Goal: Task Accomplishment & Management: Manage account settings

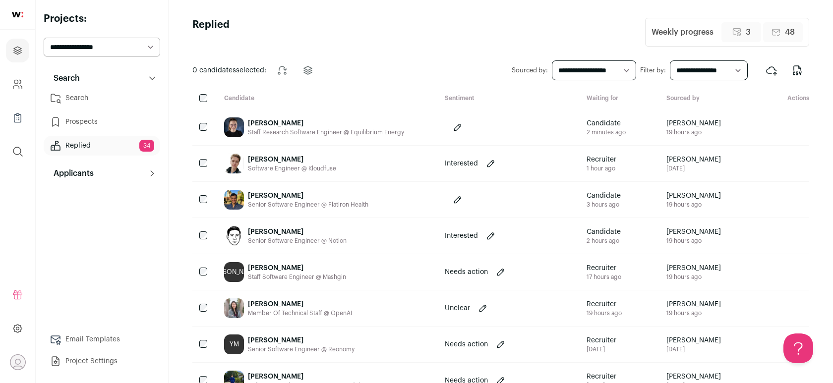
click at [99, 96] on link "Search" at bounding box center [102, 98] width 117 height 20
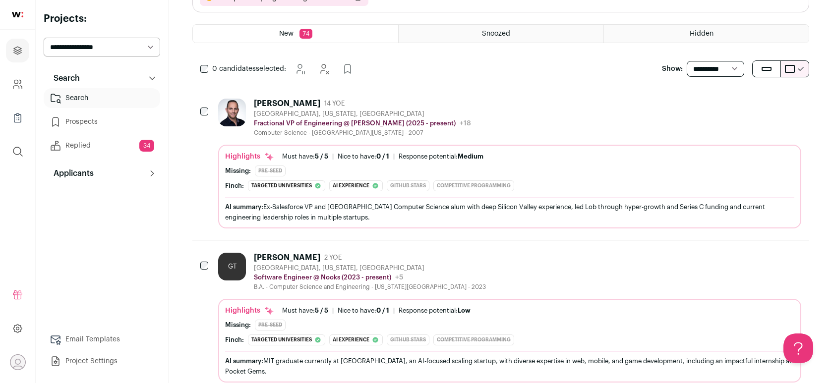
scroll to position [177, 0]
click at [111, 98] on link "Search" at bounding box center [102, 98] width 117 height 20
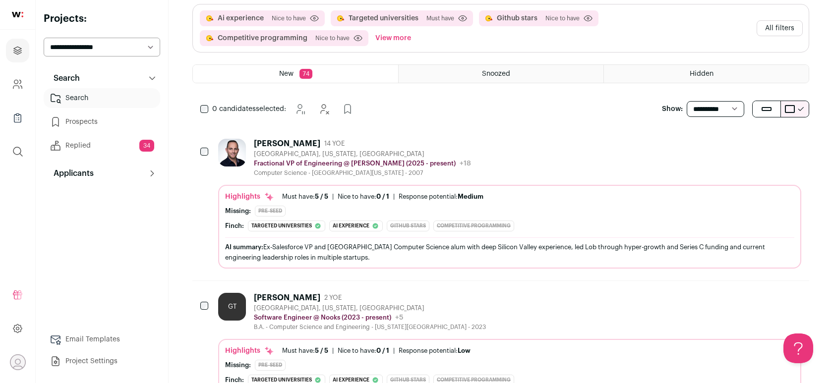
scroll to position [148, 0]
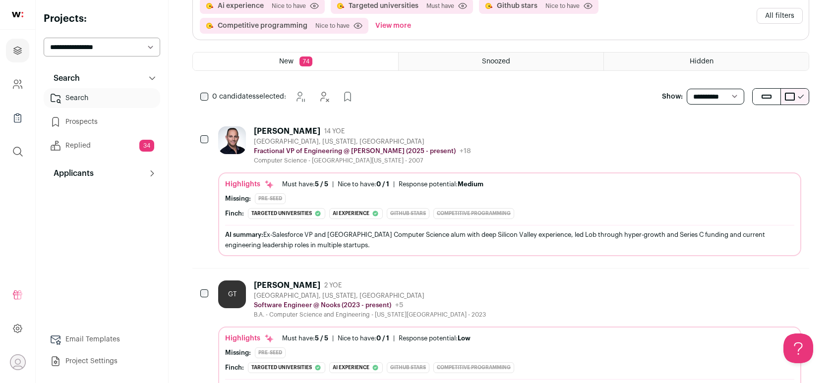
click at [328, 159] on div "Computer Science - [GEOGRAPHIC_DATA][US_STATE] - 2007" at bounding box center [362, 161] width 217 height 8
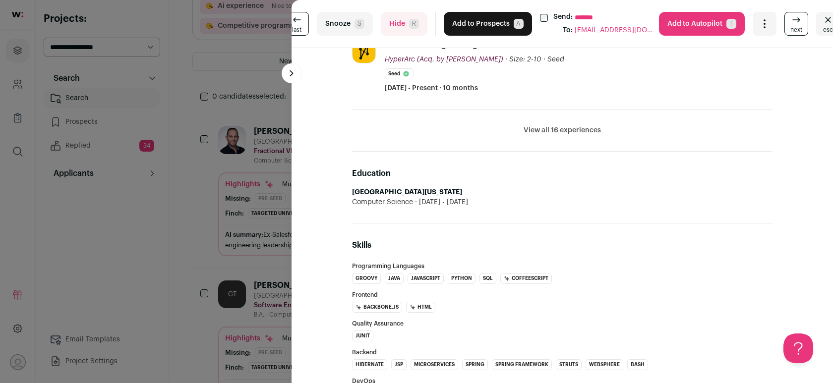
scroll to position [18, 0]
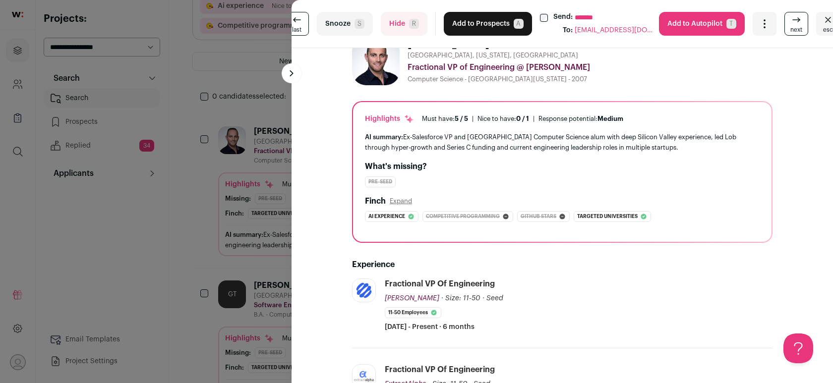
click at [400, 25] on button "Hide R" at bounding box center [404, 24] width 47 height 24
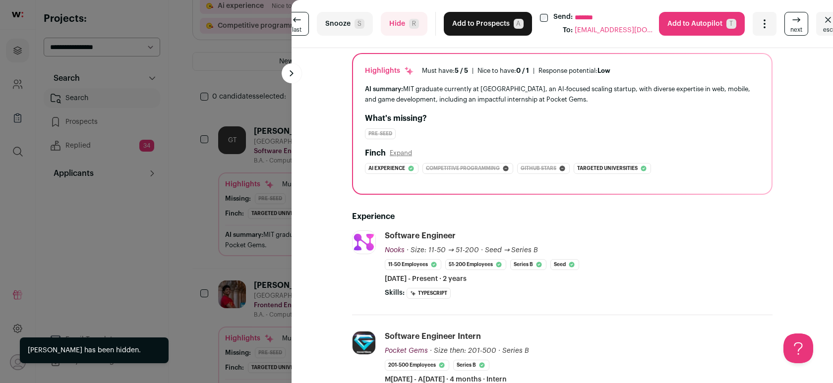
scroll to position [0, 0]
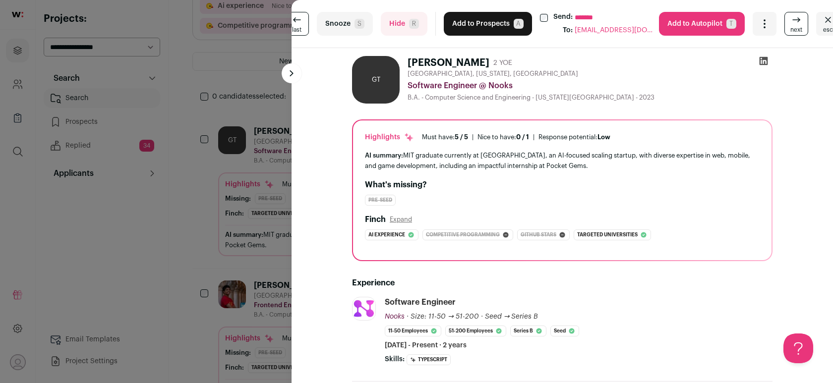
click at [490, 25] on button "Add to Prospects A" at bounding box center [488, 24] width 88 height 24
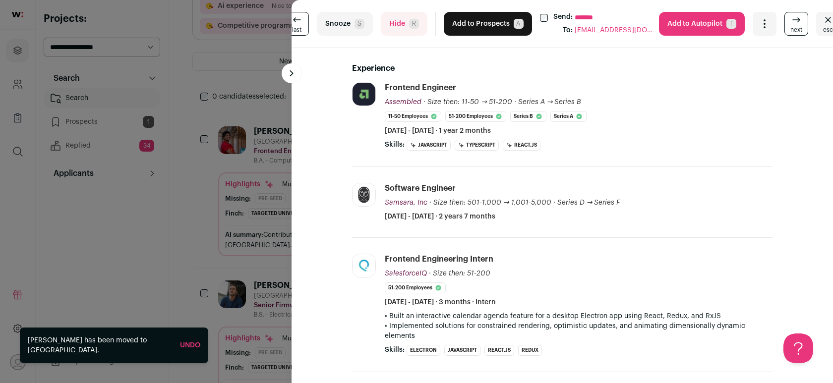
scroll to position [227, 0]
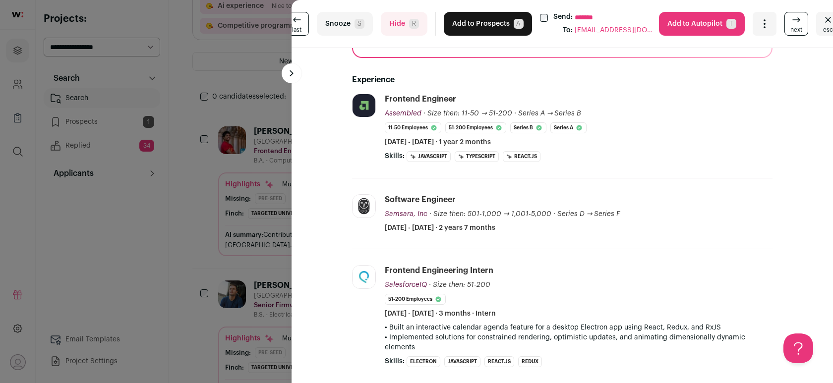
click at [469, 22] on button "Add to Prospects A" at bounding box center [488, 24] width 88 height 24
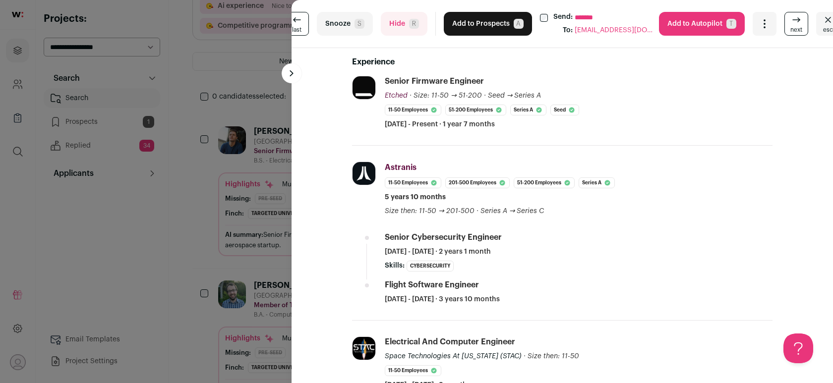
scroll to position [244, 0]
click at [396, 22] on button "Hide R" at bounding box center [404, 24] width 47 height 24
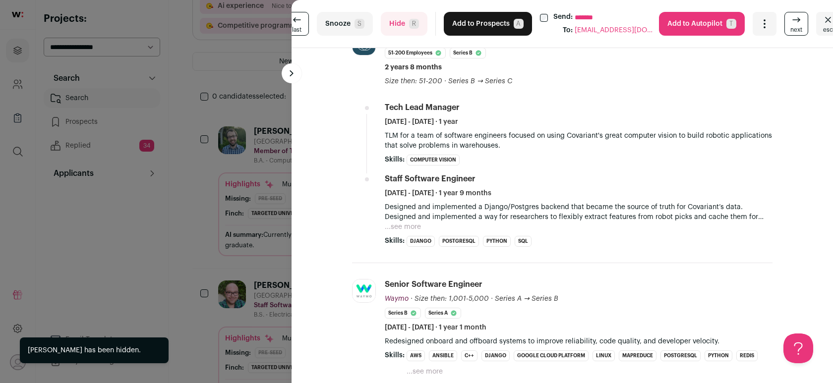
scroll to position [41, 0]
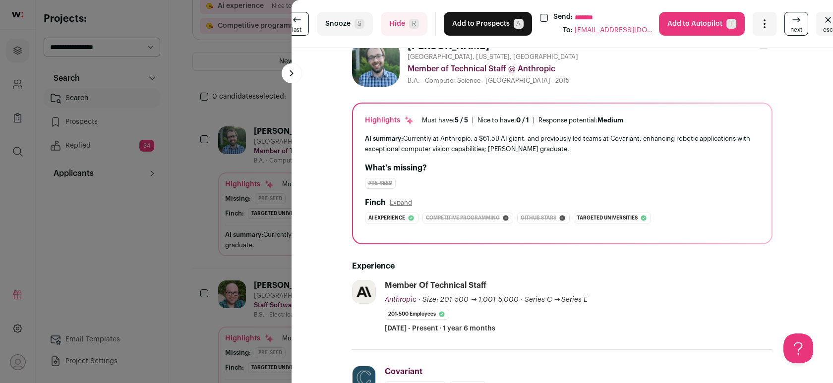
click at [472, 27] on button "Add to Prospects A" at bounding box center [488, 24] width 88 height 24
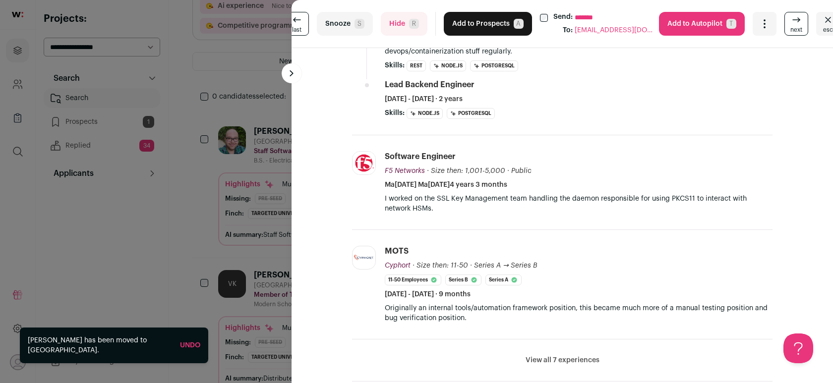
scroll to position [254, 0]
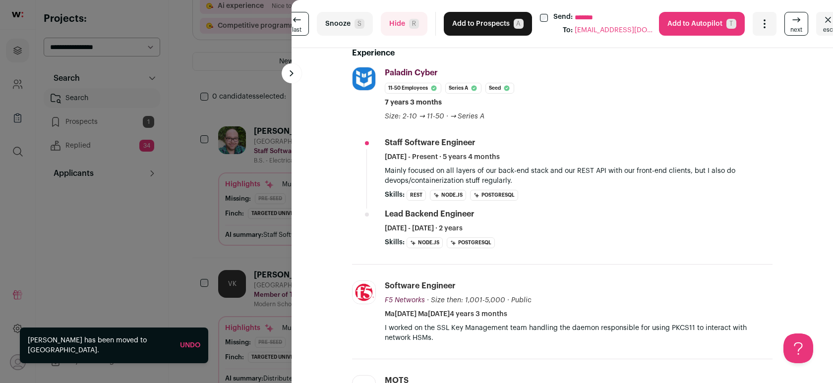
click at [394, 28] on button "Hide R" at bounding box center [404, 24] width 47 height 24
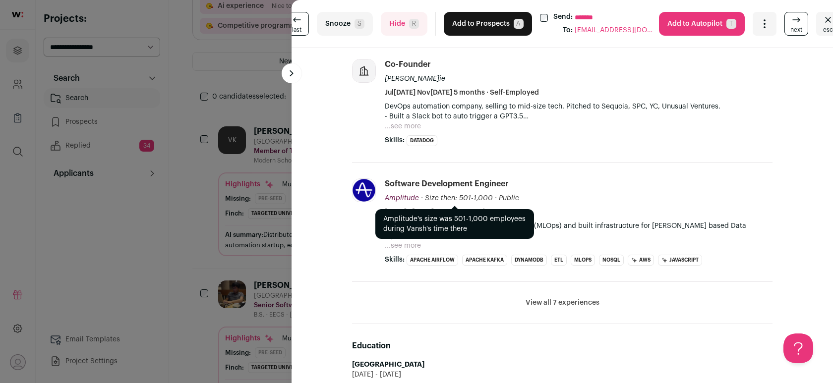
scroll to position [390, 0]
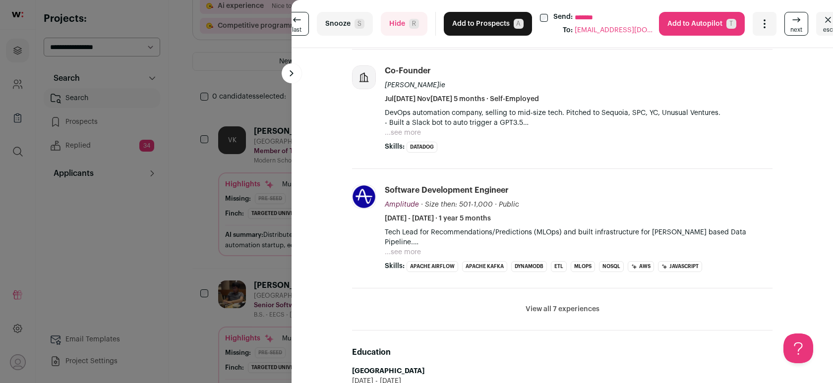
click at [565, 307] on button "View all 7 experiences" at bounding box center [563, 309] width 74 height 10
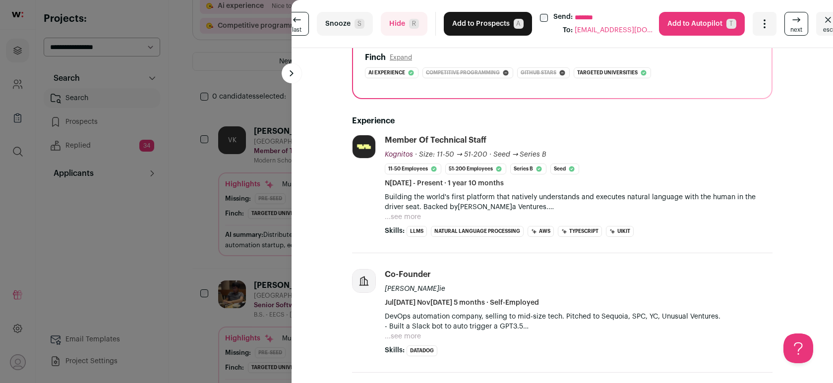
scroll to position [164, 0]
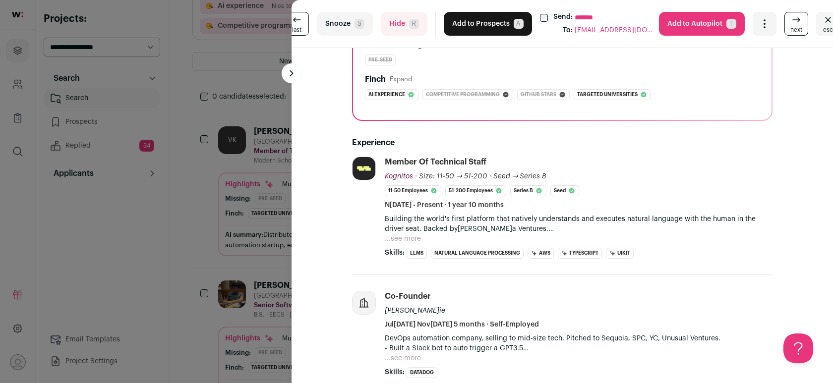
click at [475, 24] on button "Add to Prospects A" at bounding box center [488, 24] width 88 height 24
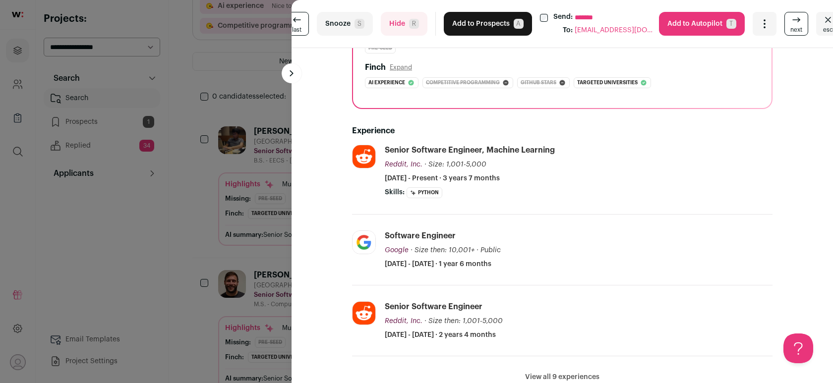
scroll to position [180, 0]
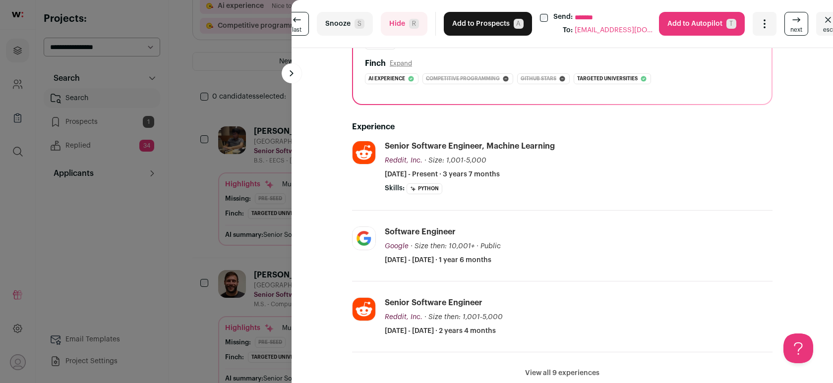
click at [468, 20] on button "Add to Prospects A" at bounding box center [488, 24] width 88 height 24
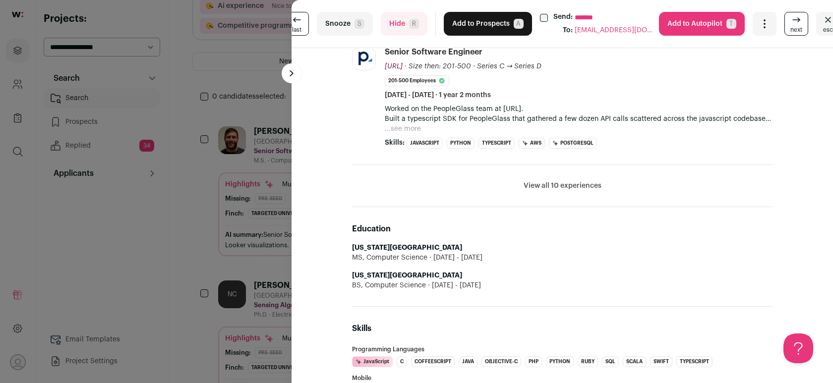
scroll to position [493, 0]
click at [484, 25] on button "Add to Prospects A" at bounding box center [488, 24] width 88 height 24
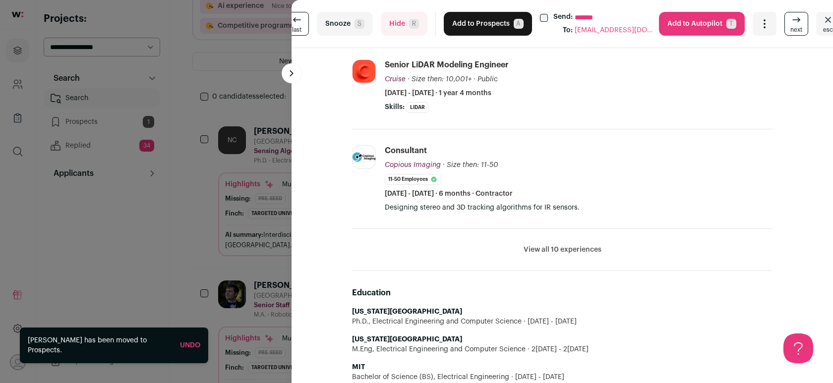
scroll to position [160, 0]
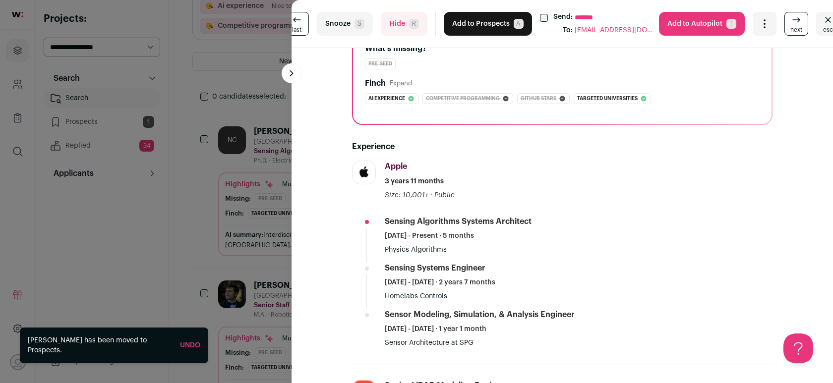
click at [403, 20] on button "Hide R" at bounding box center [404, 24] width 47 height 24
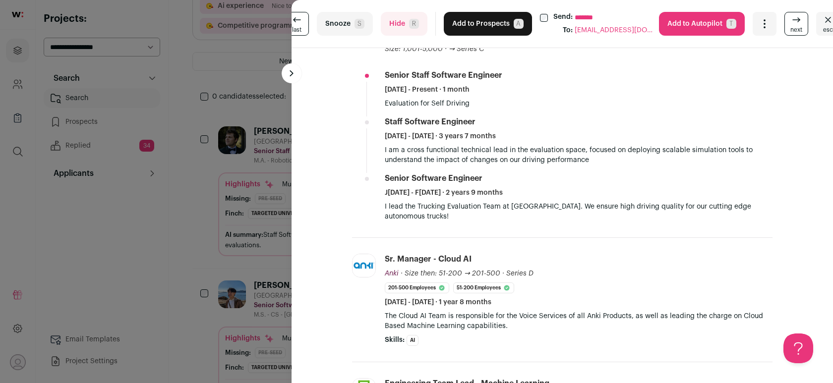
scroll to position [321, 0]
click at [390, 14] on button "Hide R" at bounding box center [404, 24] width 47 height 24
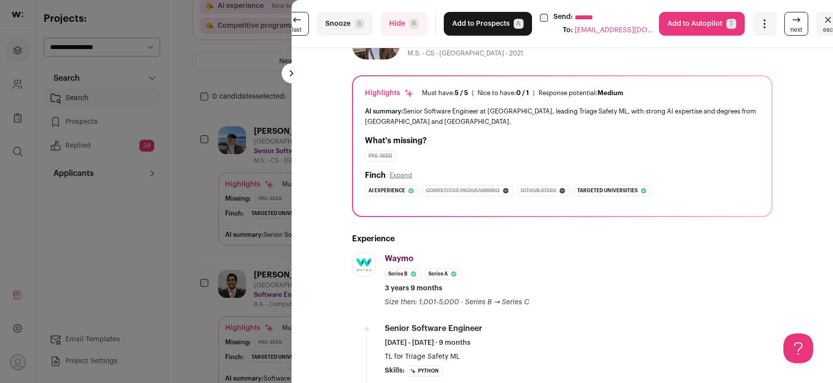
scroll to position [0, 0]
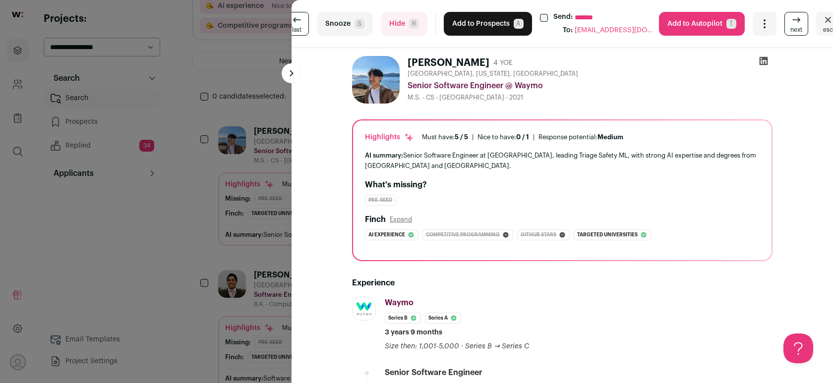
click at [477, 20] on button "Add to Prospects A" at bounding box center [488, 24] width 88 height 24
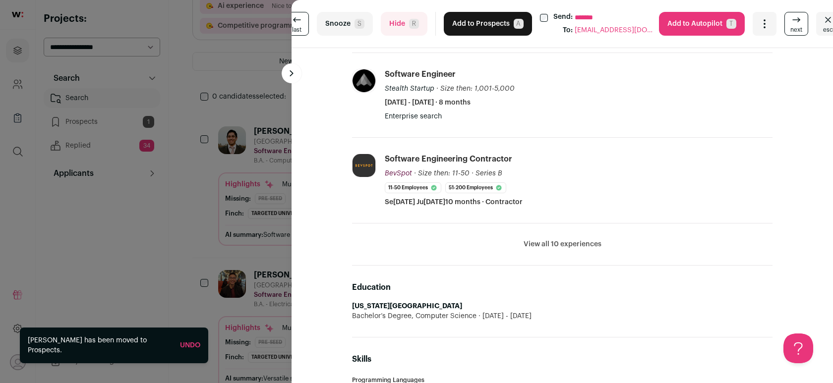
scroll to position [361, 0]
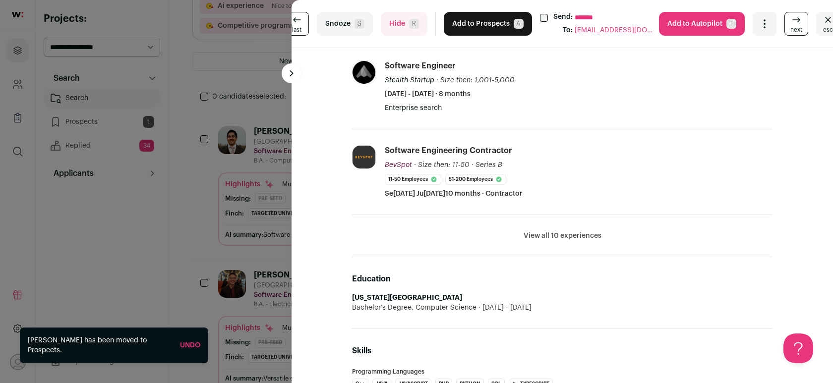
click at [465, 31] on button "Add to Prospects A" at bounding box center [488, 24] width 88 height 24
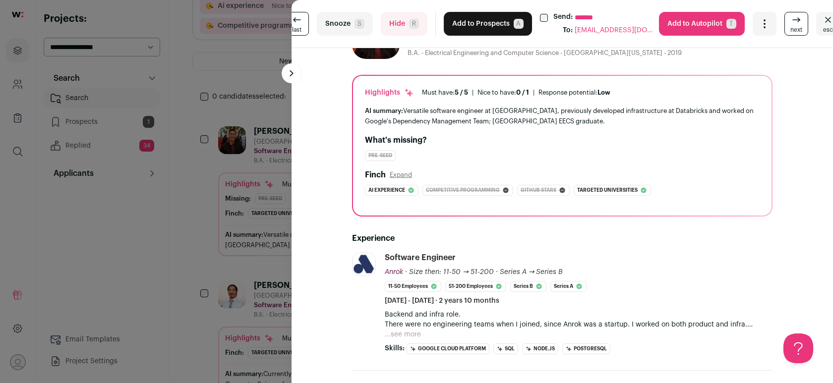
scroll to position [0, 0]
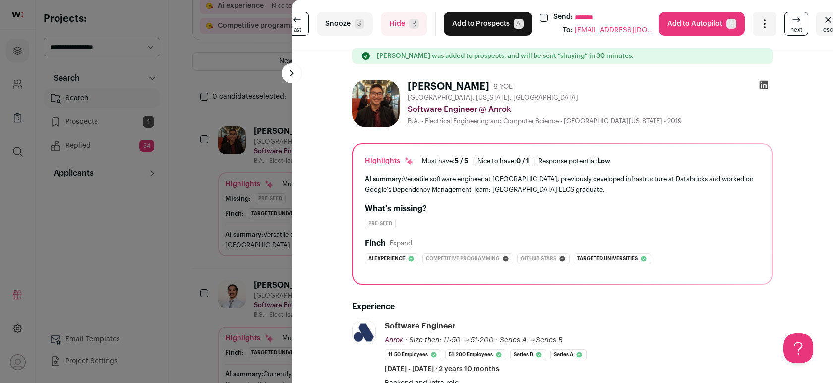
click at [473, 14] on button "Add to Prospects A" at bounding box center [488, 24] width 88 height 24
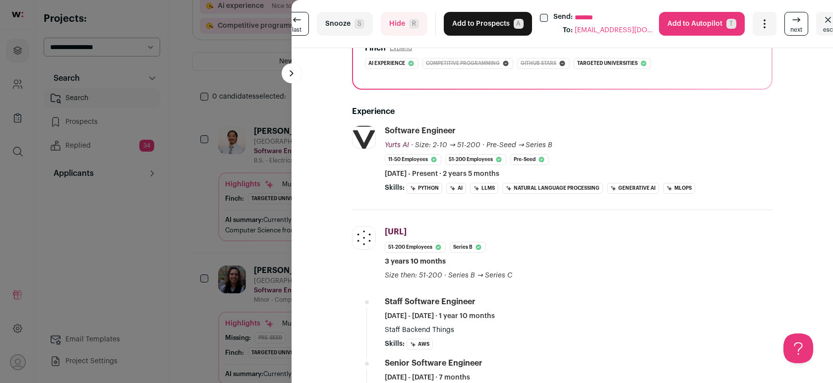
scroll to position [156, 0]
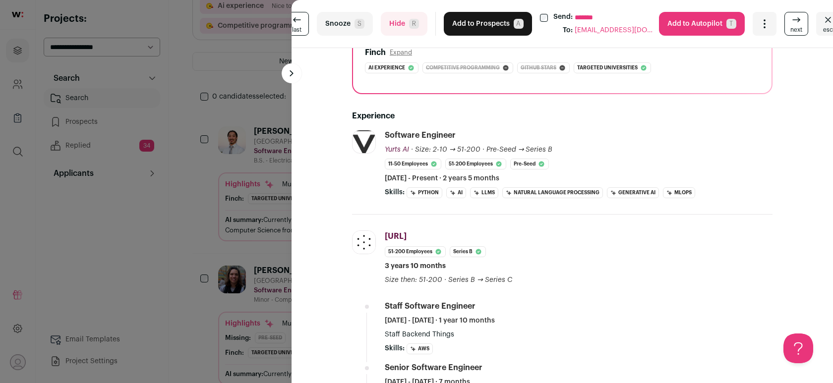
click at [466, 27] on button "Add to Prospects A" at bounding box center [488, 24] width 88 height 24
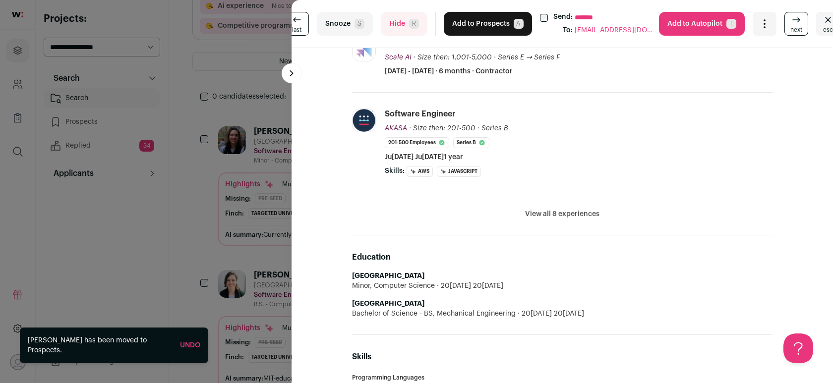
scroll to position [310, 0]
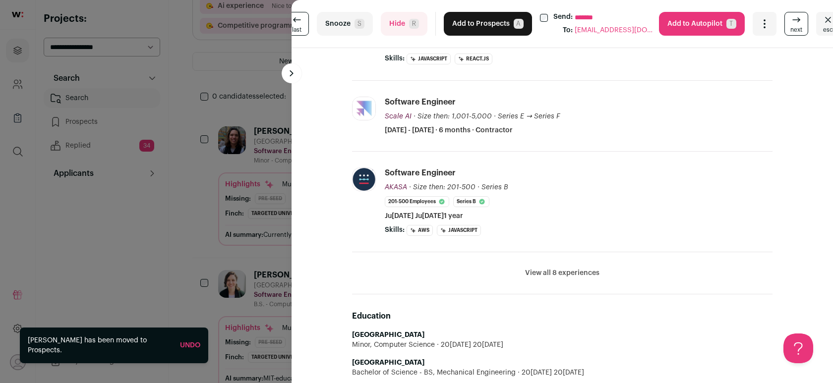
click at [485, 28] on button "Add to Prospects A" at bounding box center [488, 24] width 88 height 24
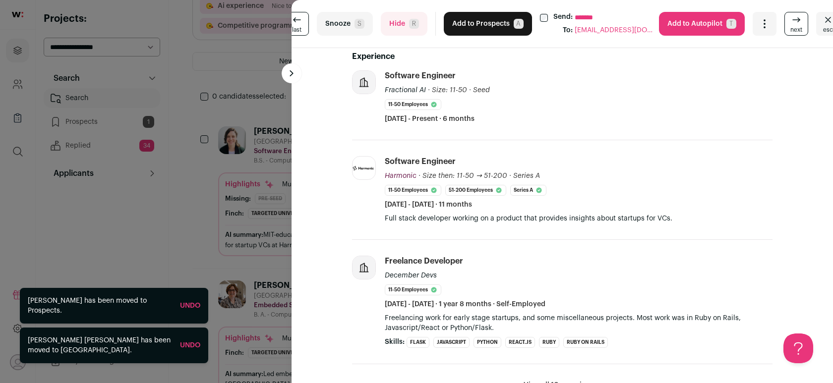
scroll to position [248, 0]
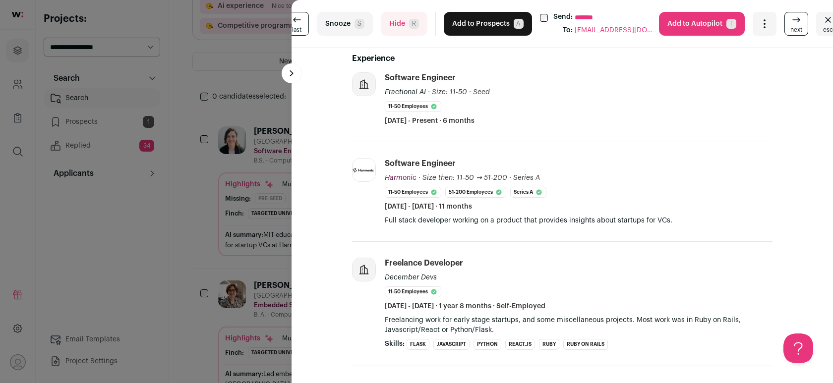
click at [393, 35] on button "Hide R" at bounding box center [404, 24] width 47 height 24
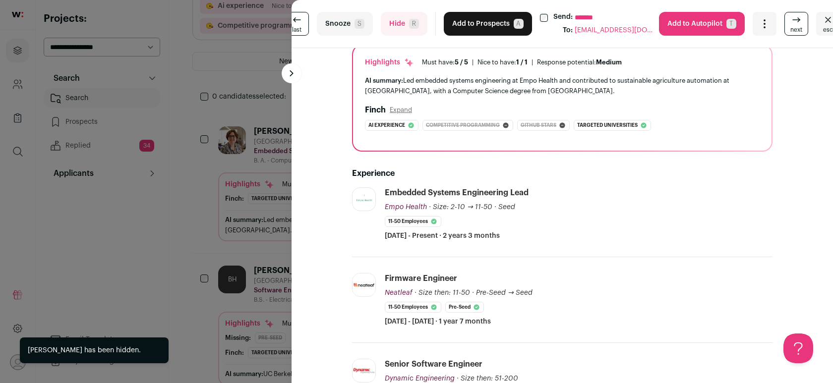
scroll to position [100, 0]
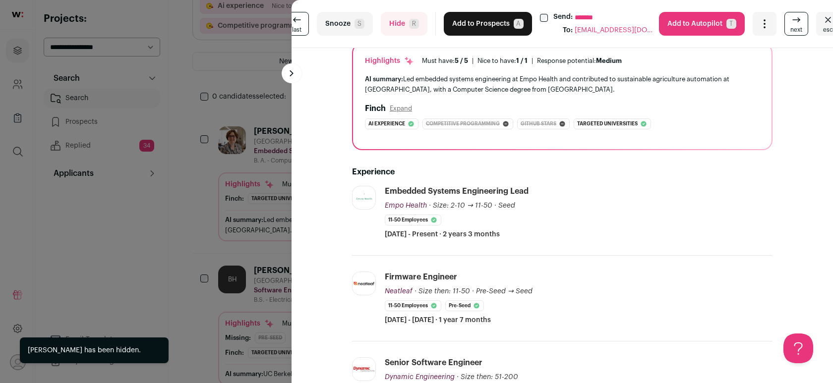
click at [413, 27] on span "R" at bounding box center [414, 24] width 10 height 10
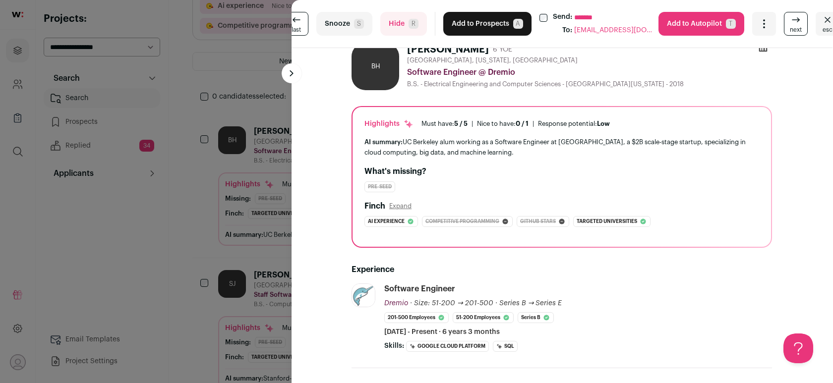
scroll to position [2, 0]
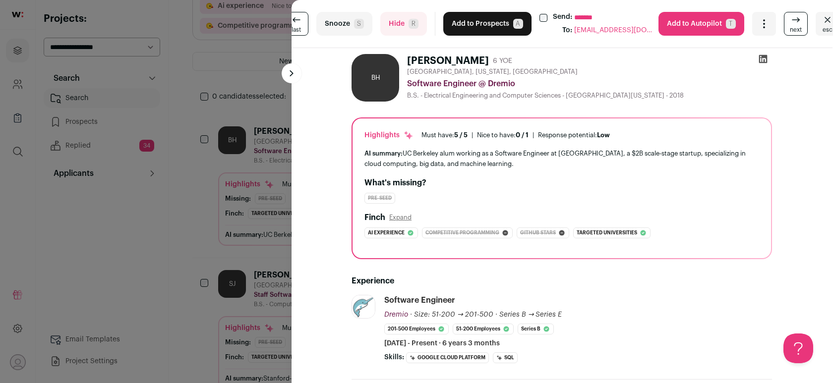
click at [484, 29] on button "Add to Prospects A" at bounding box center [487, 24] width 88 height 24
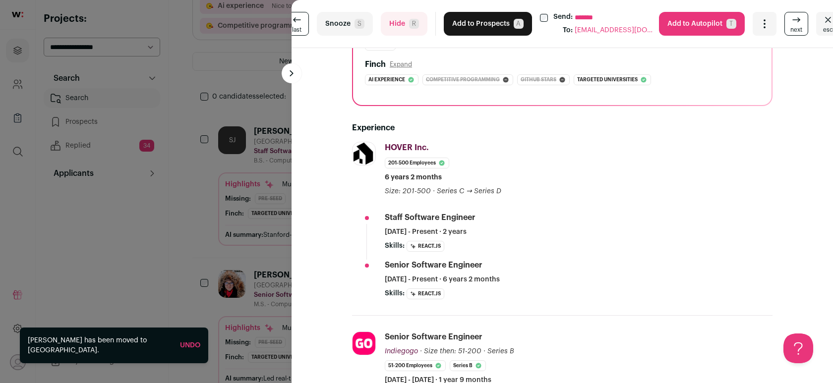
scroll to position [179, 0]
click at [483, 31] on button "Add to Prospects A" at bounding box center [488, 24] width 88 height 24
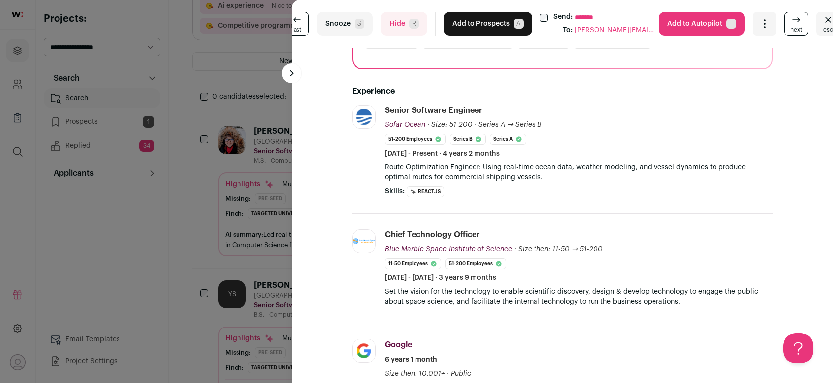
scroll to position [213, 0]
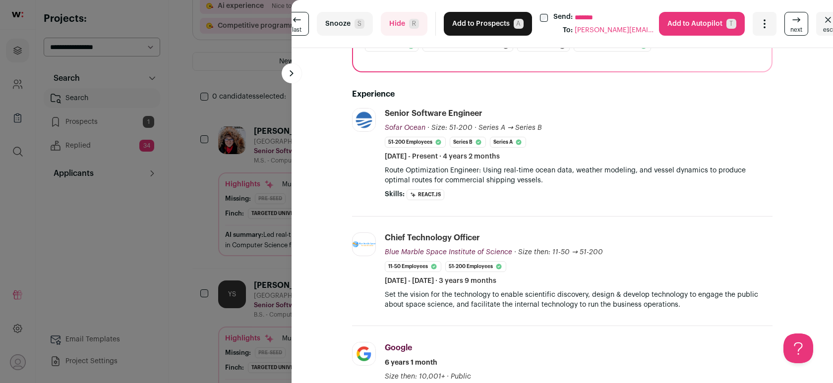
click at [403, 24] on button "Hide R" at bounding box center [404, 24] width 47 height 24
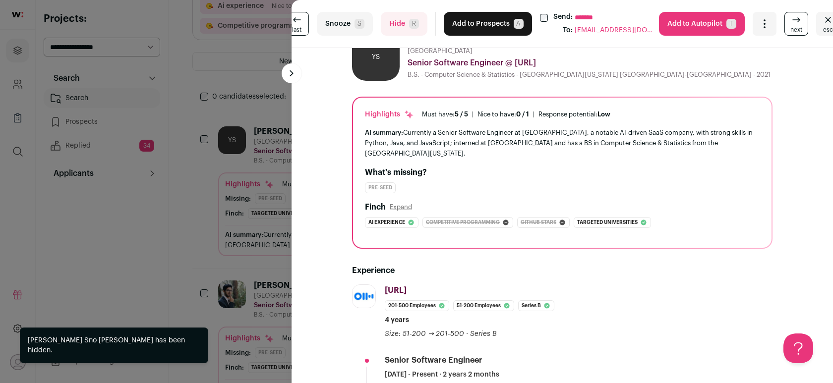
scroll to position [0, 0]
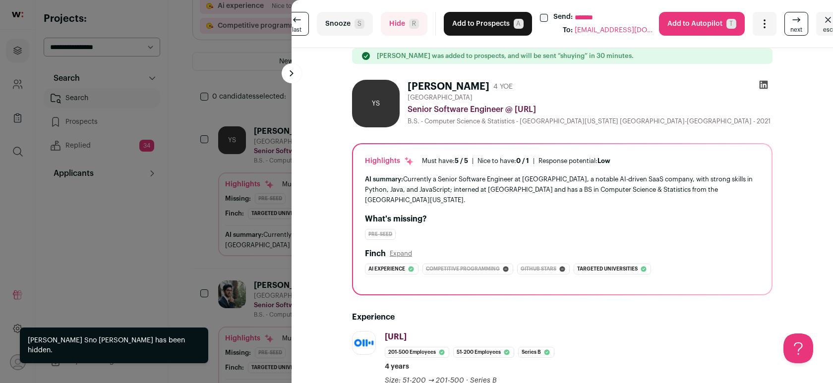
click at [487, 32] on button "Add to Prospects A" at bounding box center [488, 24] width 88 height 24
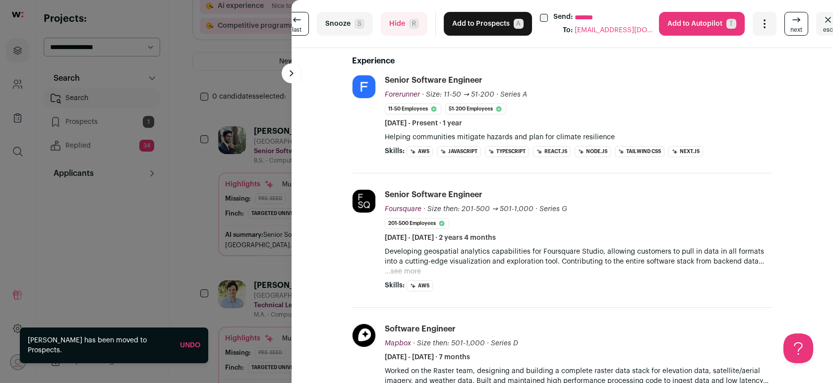
scroll to position [239, 0]
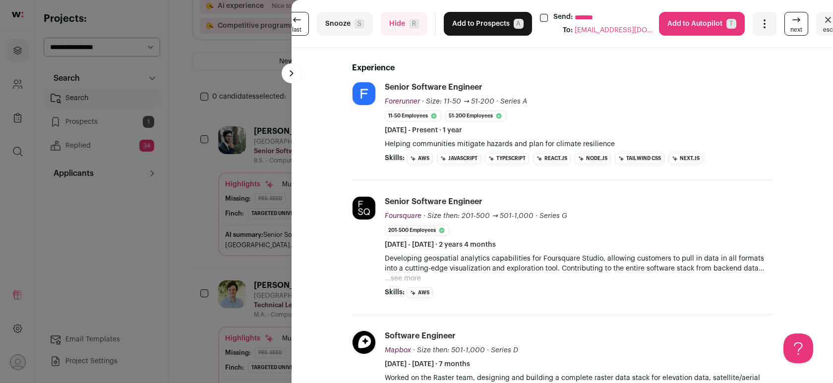
click at [485, 20] on button "Add to Prospects A" at bounding box center [488, 24] width 88 height 24
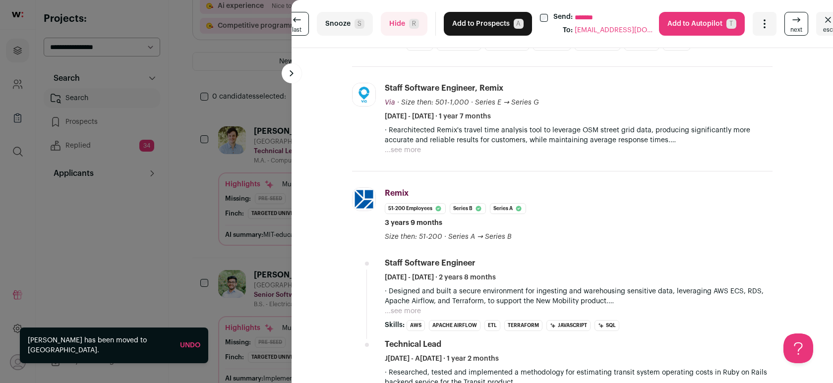
scroll to position [352, 0]
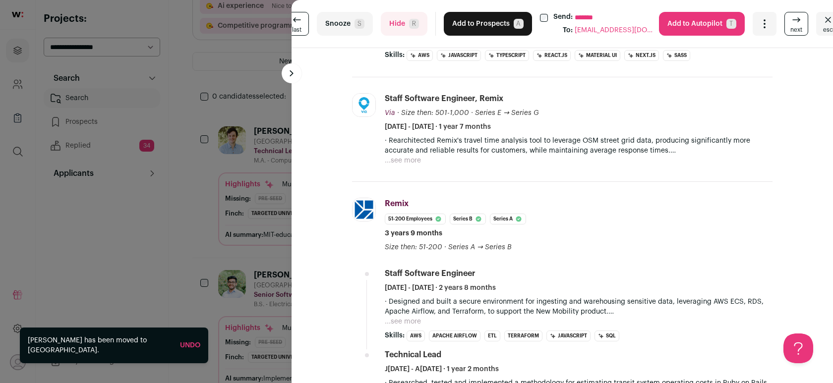
click at [467, 20] on button "Add to Prospects A" at bounding box center [488, 24] width 88 height 24
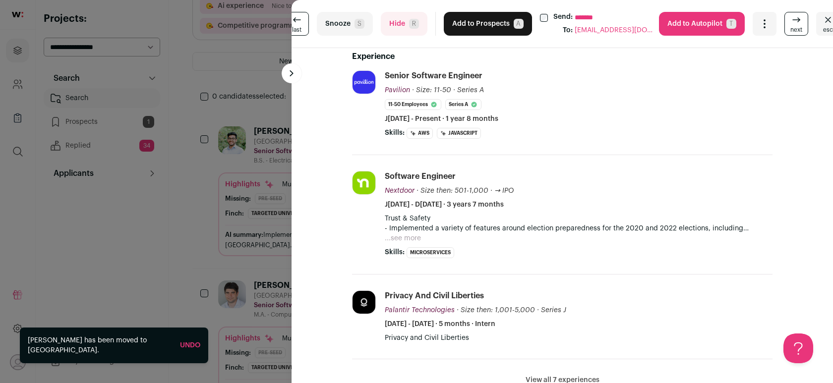
scroll to position [239, 0]
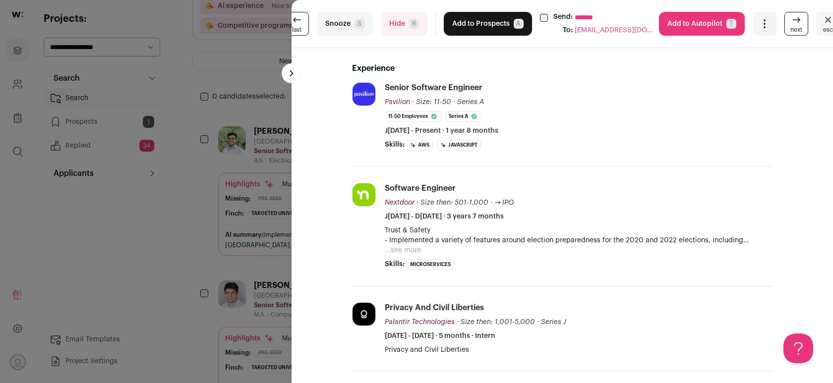
click at [489, 28] on button "Add to Prospects A" at bounding box center [488, 24] width 88 height 24
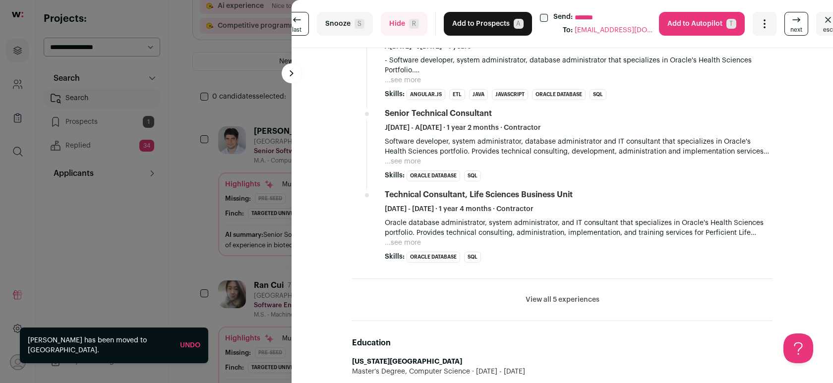
scroll to position [590, 0]
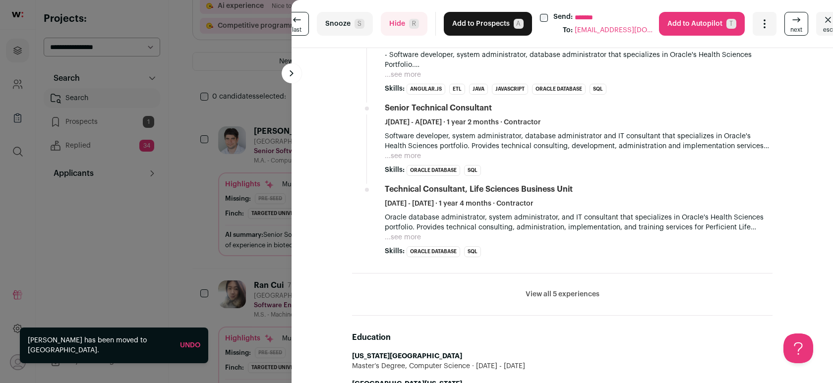
click at [398, 26] on button "Hide R" at bounding box center [404, 24] width 47 height 24
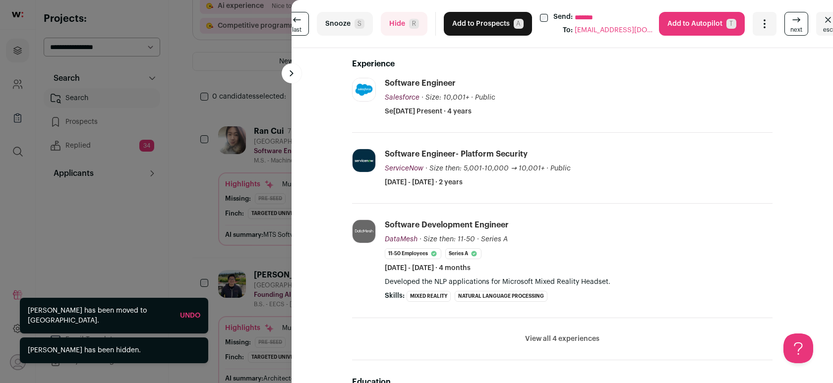
scroll to position [236, 0]
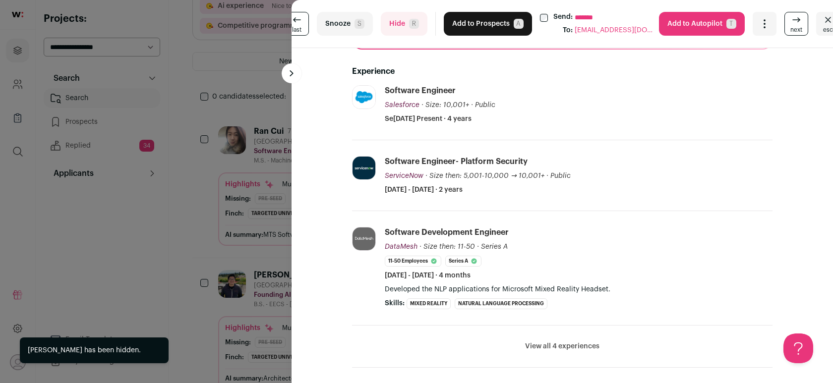
click at [415, 17] on button "Hide R" at bounding box center [404, 24] width 47 height 24
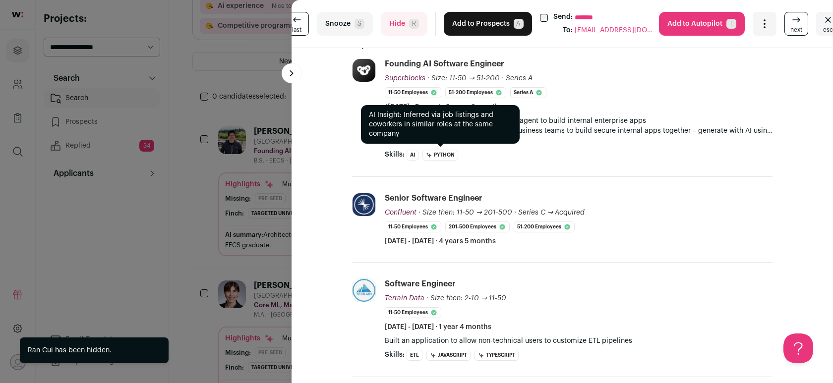
scroll to position [224, 0]
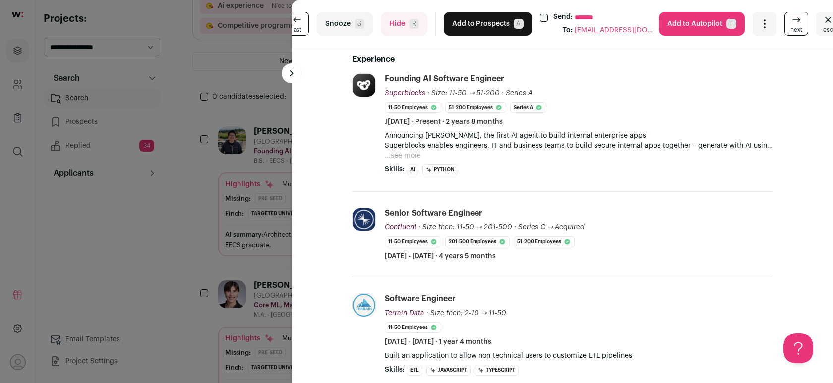
click at [489, 22] on button "Add to Prospects A" at bounding box center [488, 24] width 88 height 24
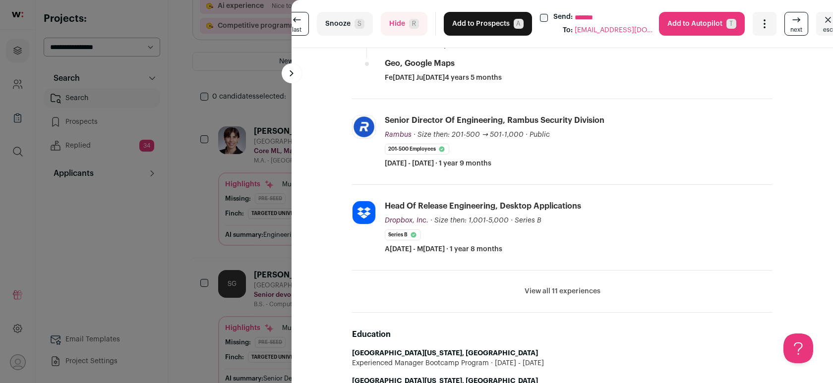
scroll to position [417, 0]
click at [408, 28] on button "Hide R" at bounding box center [404, 24] width 47 height 24
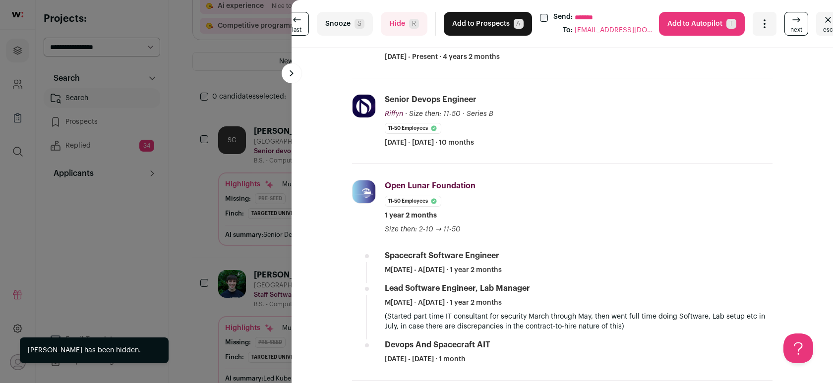
scroll to position [312, 1]
click at [405, 22] on button "Hide R" at bounding box center [403, 24] width 47 height 24
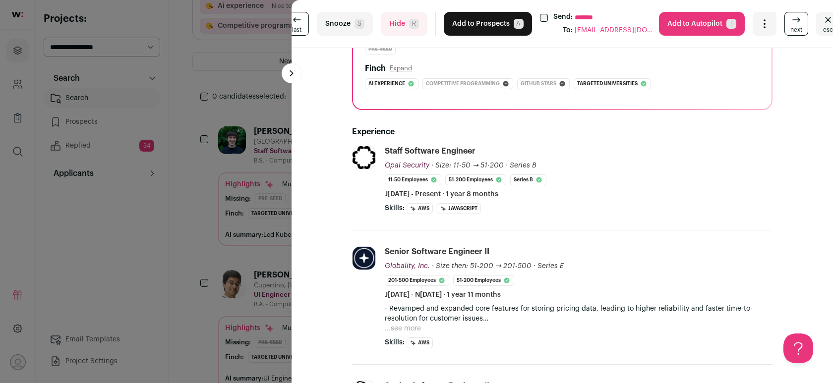
scroll to position [88, 0]
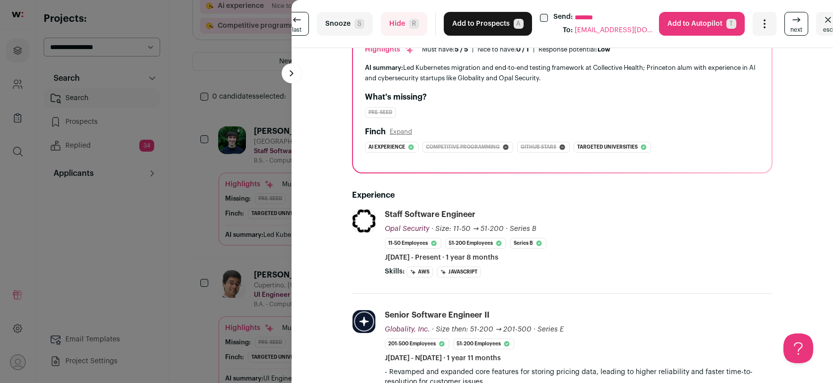
click at [461, 25] on button "Add to Prospects A" at bounding box center [488, 24] width 88 height 24
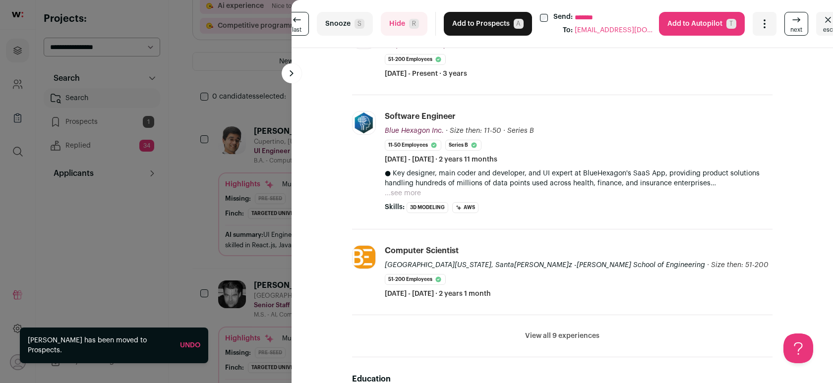
scroll to position [288, 0]
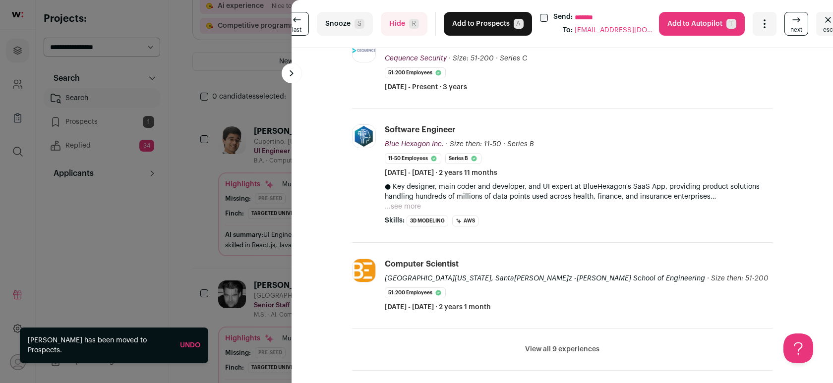
click at [394, 29] on button "Hide R" at bounding box center [404, 24] width 47 height 24
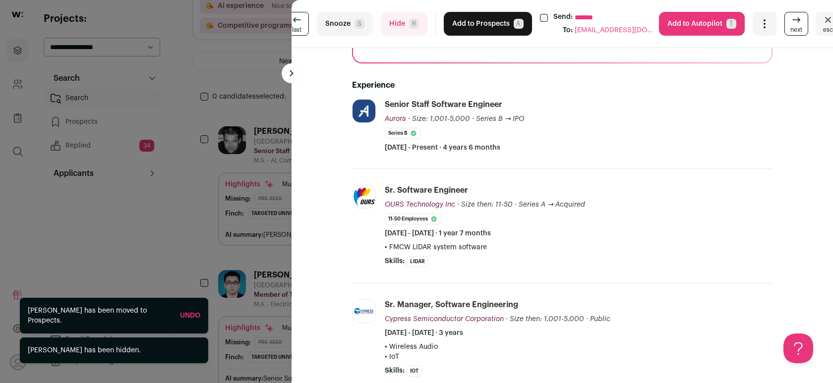
scroll to position [215, 0]
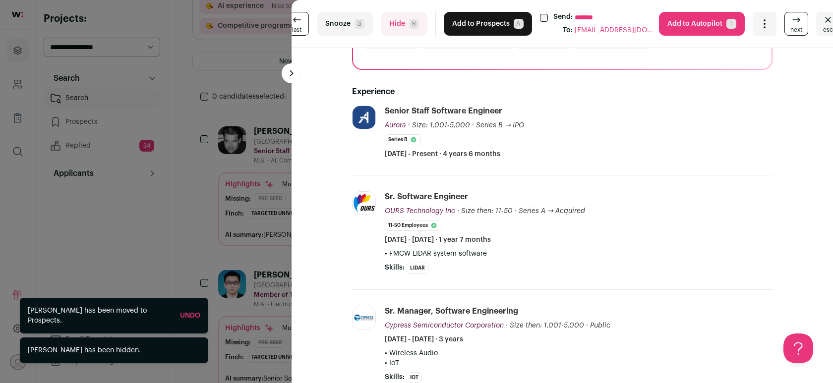
click at [397, 28] on button "Hide R" at bounding box center [404, 24] width 47 height 24
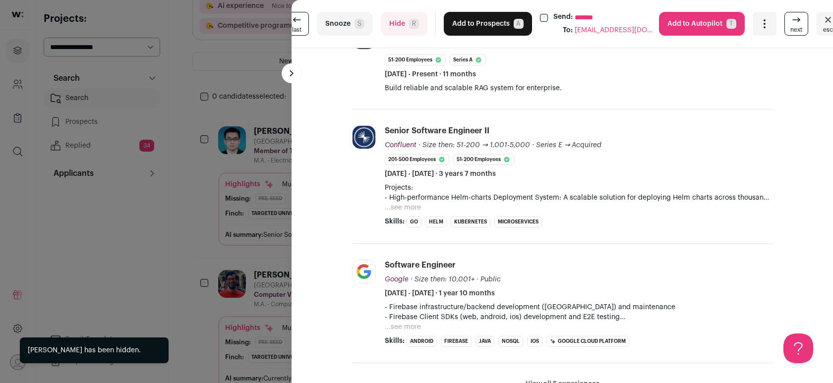
scroll to position [270, 0]
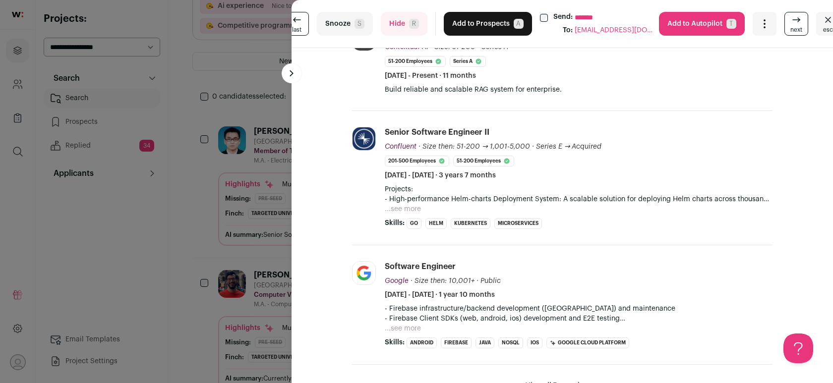
click at [486, 17] on button "Add to Prospects A" at bounding box center [488, 24] width 88 height 24
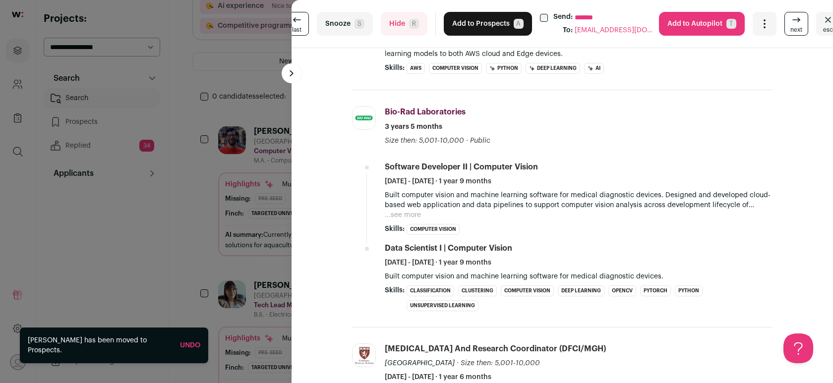
scroll to position [337, 0]
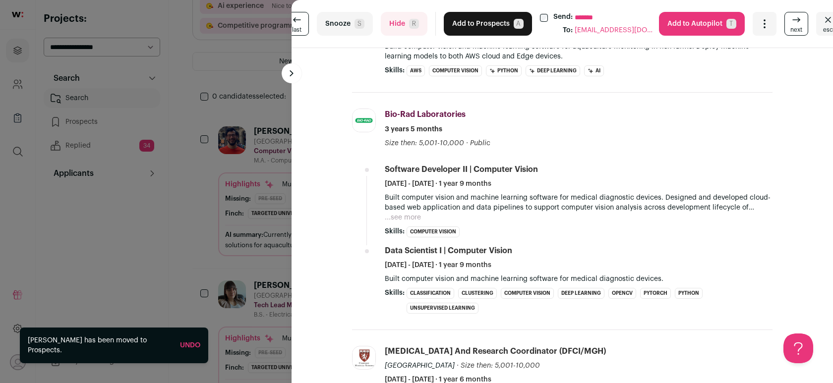
click at [409, 19] on button "Hide R" at bounding box center [404, 24] width 47 height 24
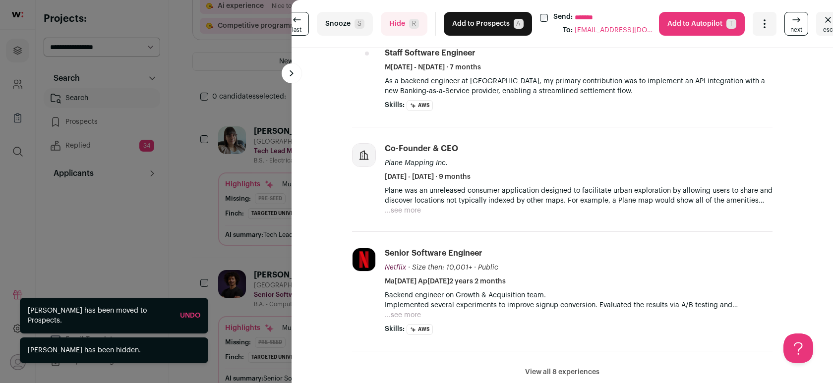
scroll to position [495, 0]
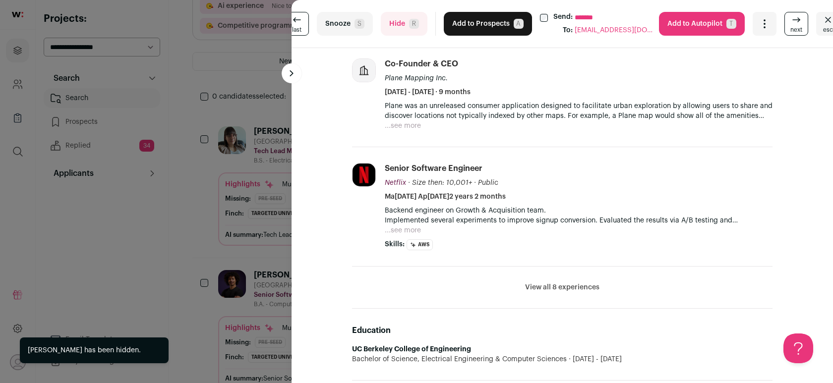
click at [466, 26] on button "Add to Prospects A" at bounding box center [488, 24] width 88 height 24
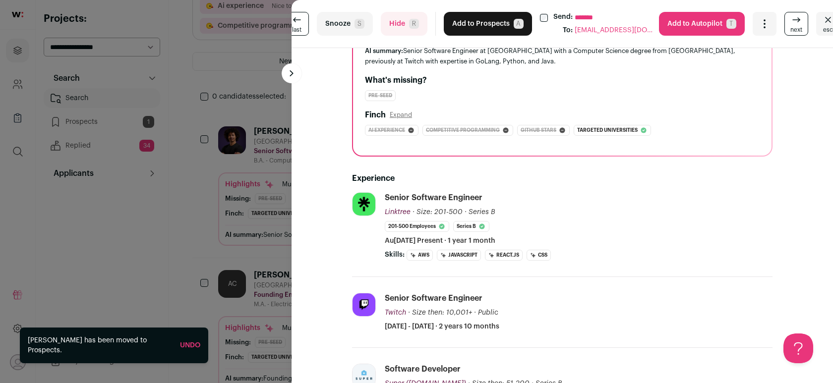
scroll to position [128, 0]
click at [476, 35] on button "Add to Prospects A" at bounding box center [488, 24] width 88 height 24
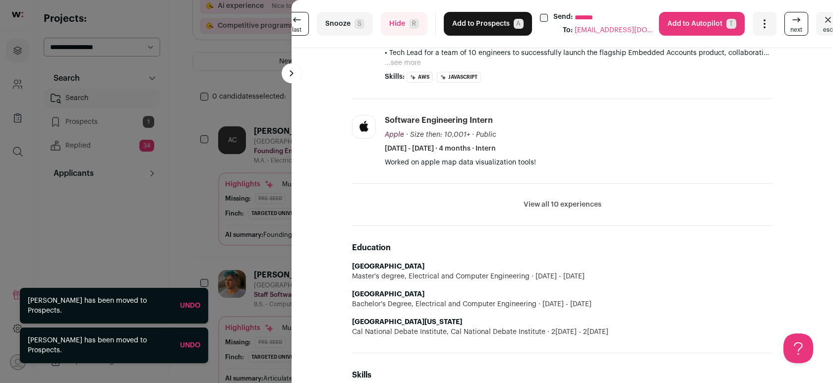
scroll to position [457, 0]
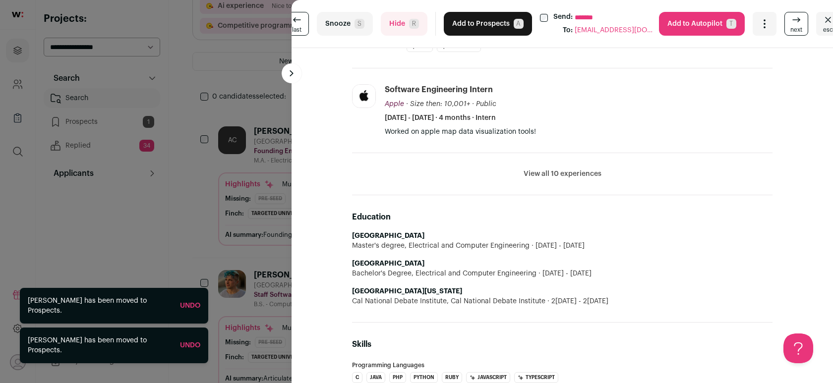
click at [492, 29] on button "Add to Prospects A" at bounding box center [488, 24] width 88 height 24
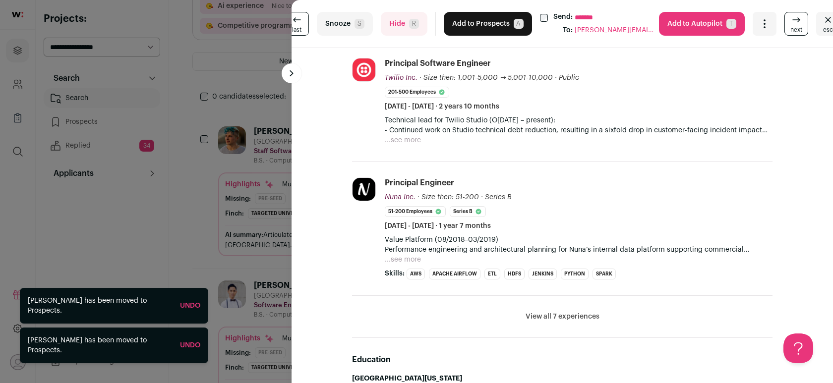
scroll to position [408, 0]
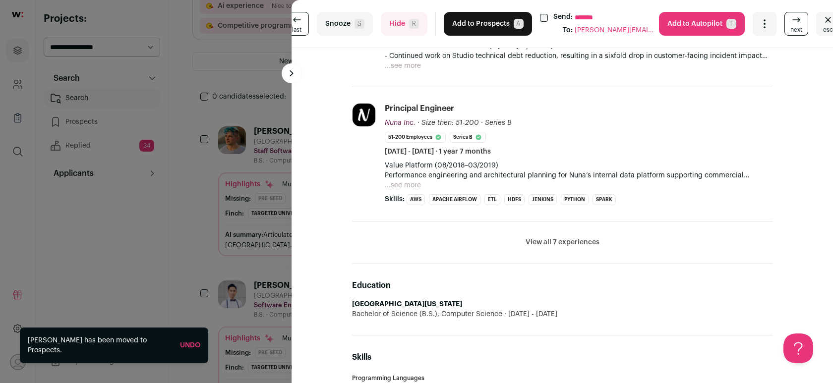
click at [473, 23] on button "Add to Prospects A" at bounding box center [488, 24] width 88 height 24
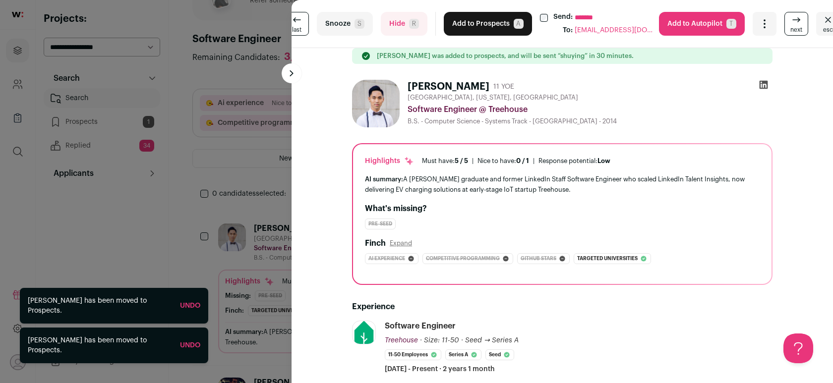
scroll to position [148, 0]
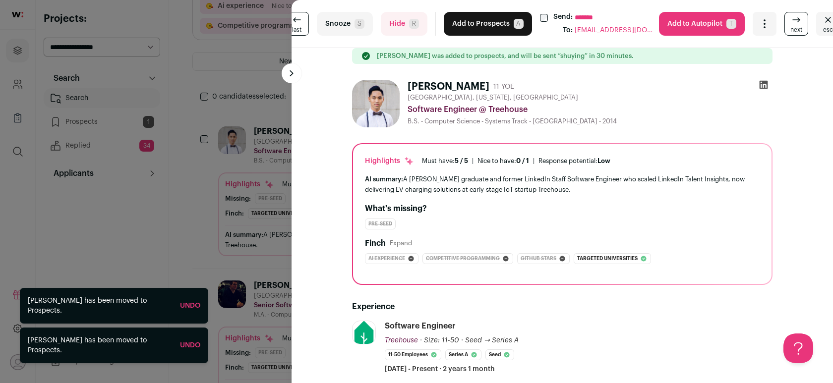
click at [199, 72] on div "**********" at bounding box center [416, 191] width 833 height 383
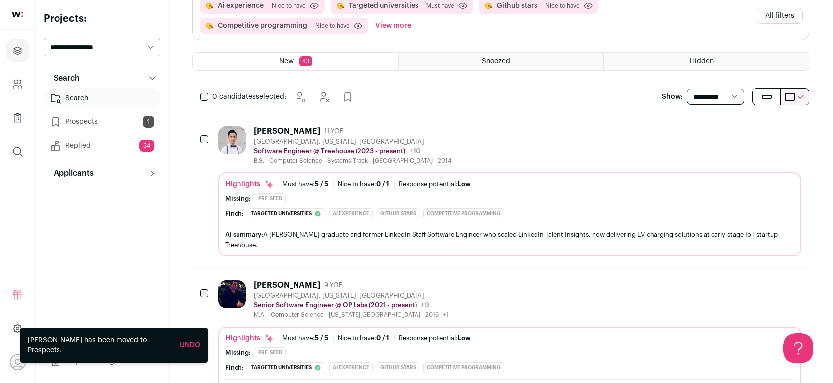
click at [100, 136] on link "Replied 34" at bounding box center [102, 146] width 117 height 20
